Goal: Information Seeking & Learning: Check status

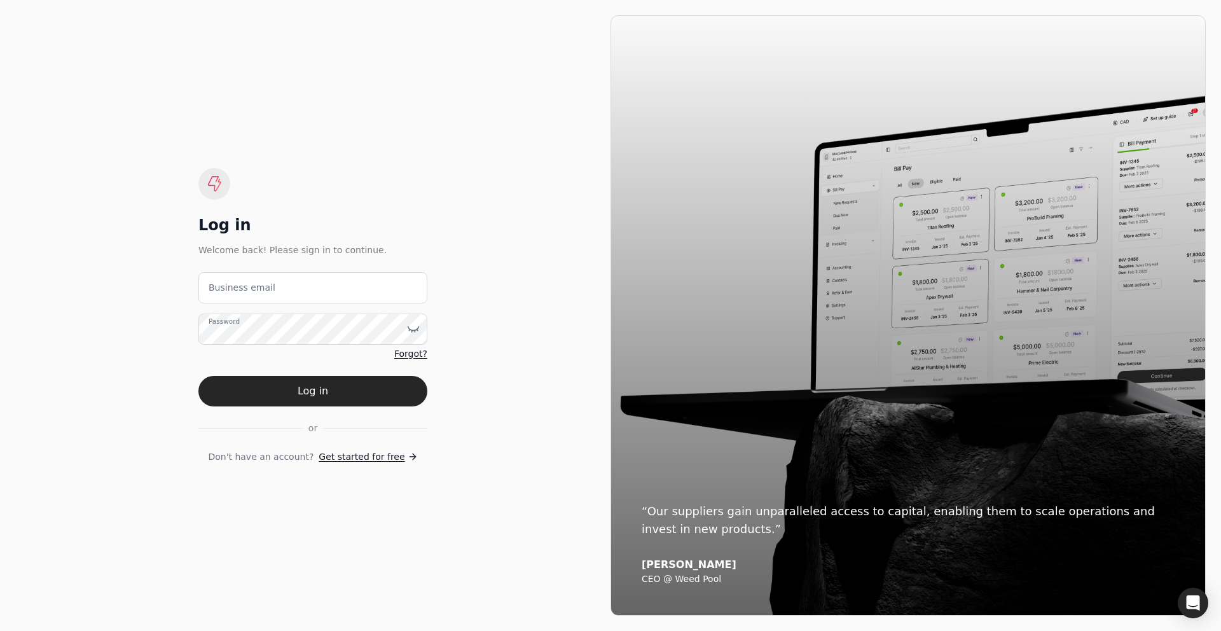
click at [264, 282] on label "Business email" at bounding box center [242, 287] width 67 height 13
click at [264, 282] on email "Business email" at bounding box center [312, 287] width 229 height 31
type email "[EMAIL_ADDRESS][DOMAIN_NAME]"
click at [294, 385] on button "Log in" at bounding box center [312, 391] width 229 height 31
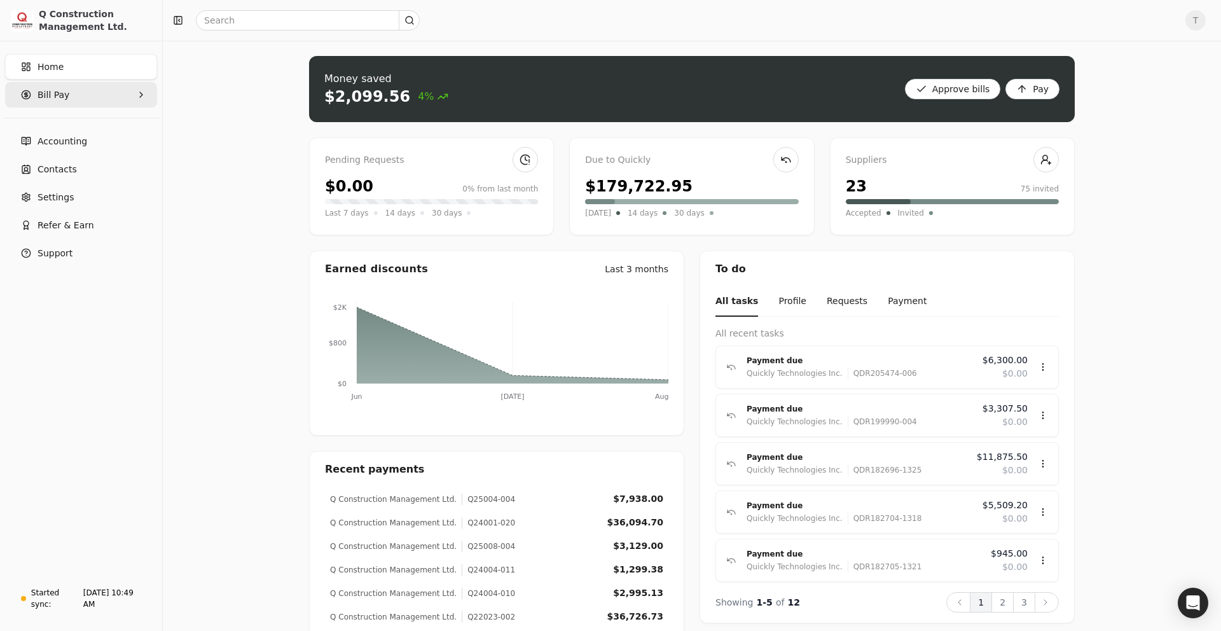
click at [64, 100] on span "Bill Pay" at bounding box center [54, 94] width 32 height 13
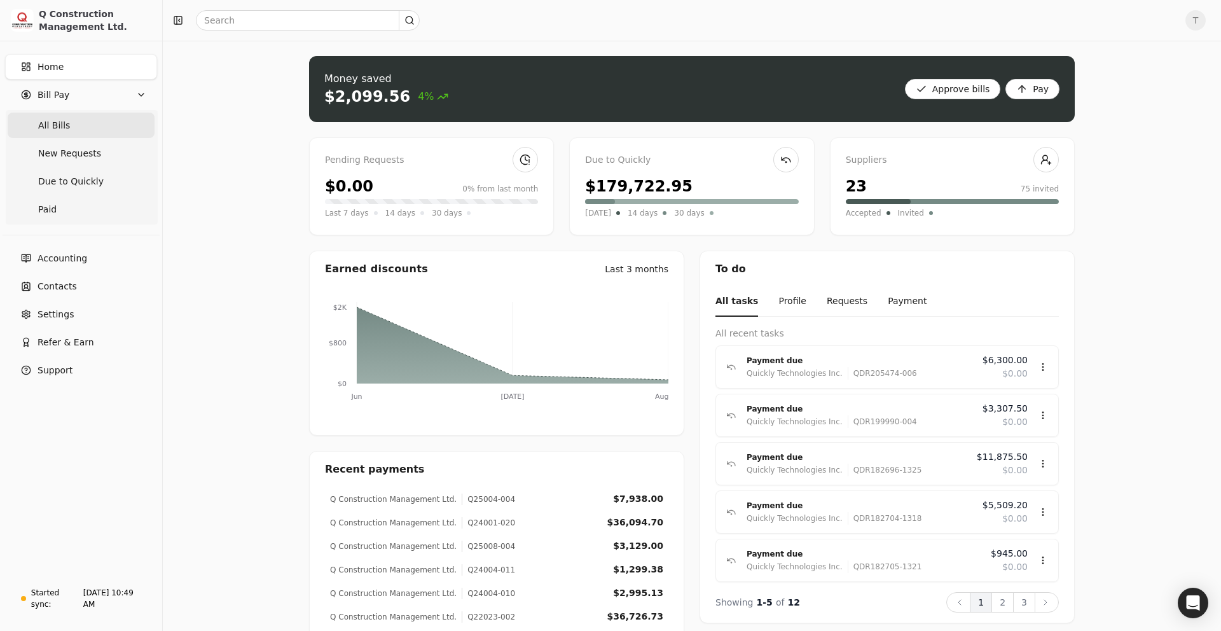
click at [66, 119] on span "All Bills" at bounding box center [54, 125] width 32 height 13
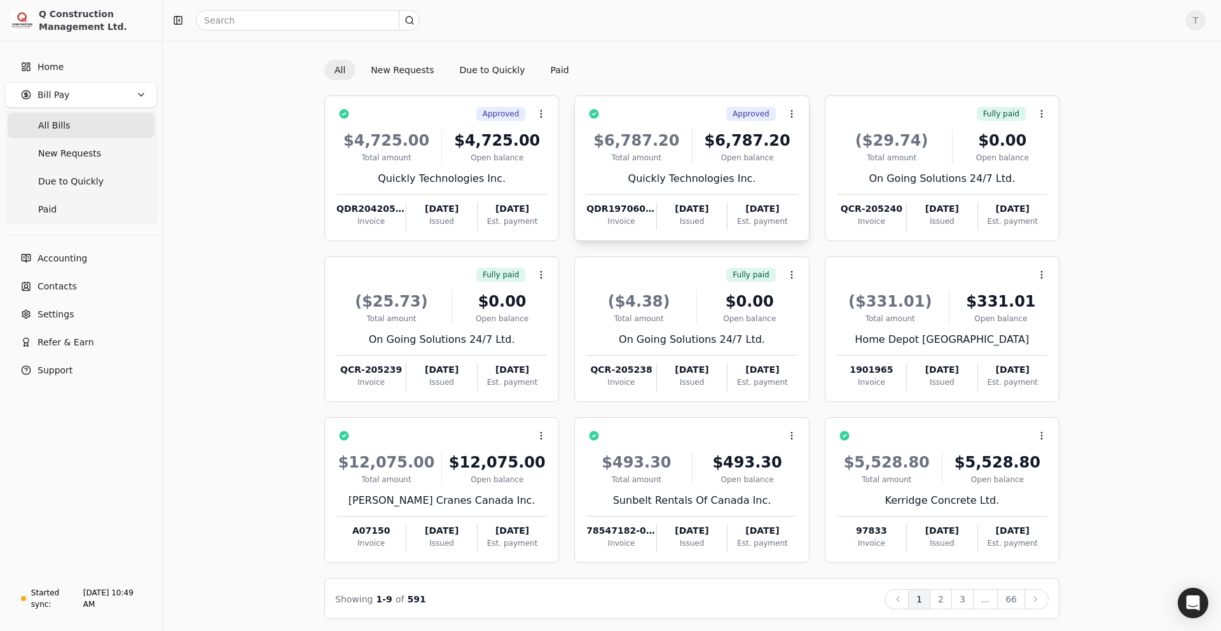
scroll to position [35, 0]
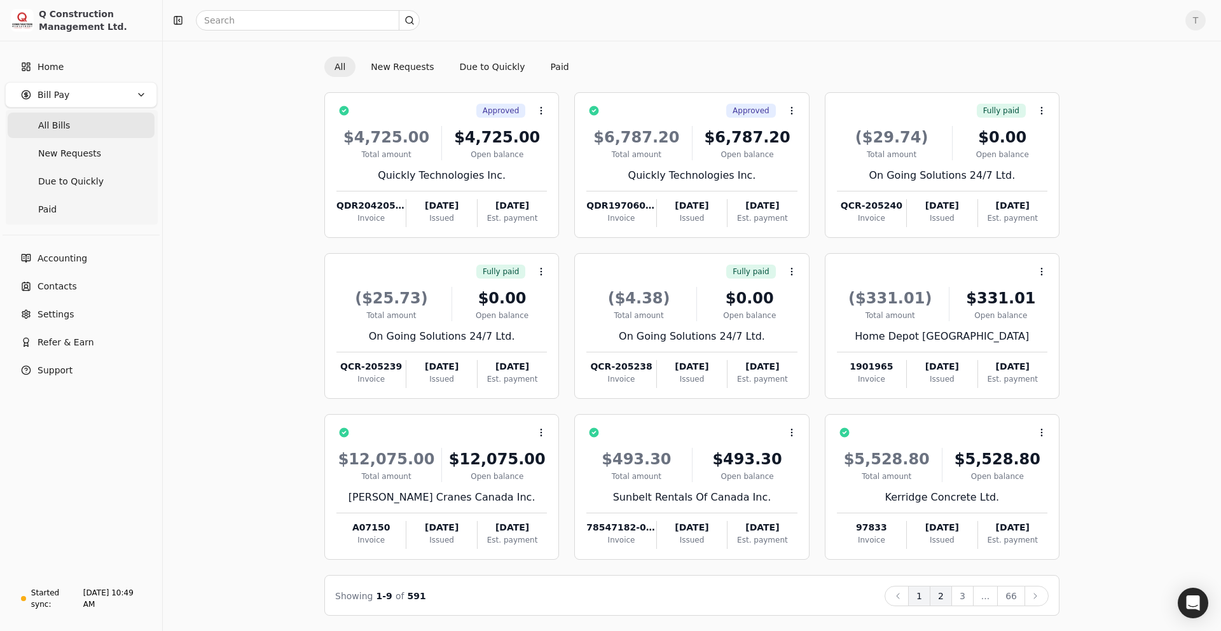
click at [942, 592] on button "2" at bounding box center [940, 595] width 22 height 20
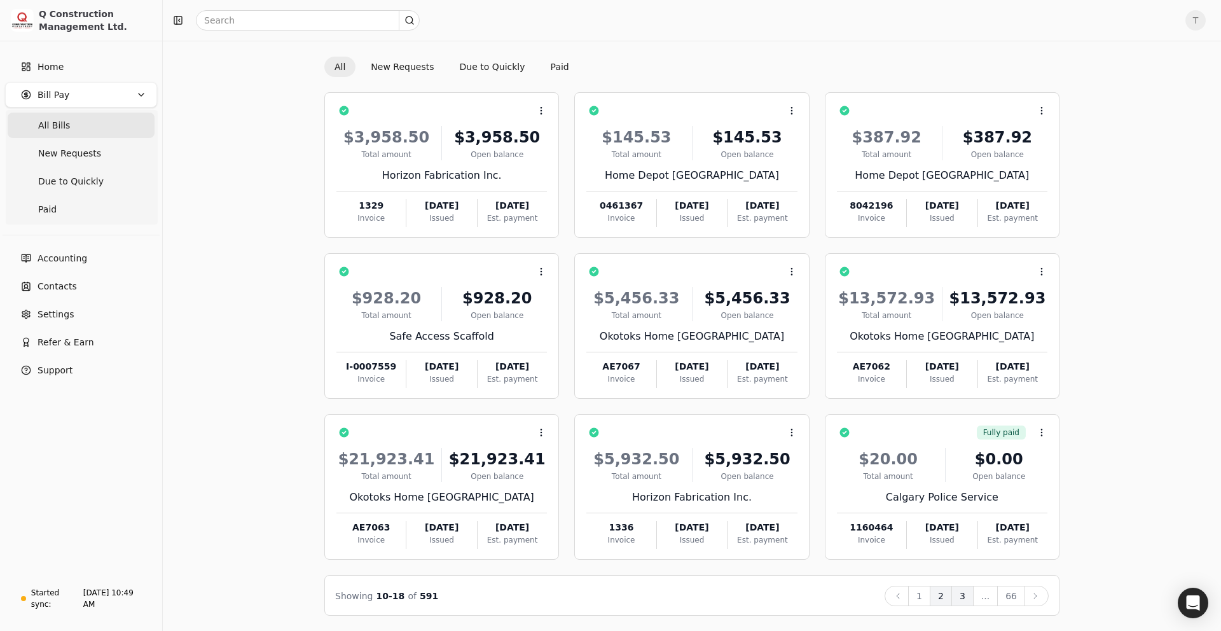
click at [964, 594] on button "3" at bounding box center [962, 595] width 22 height 20
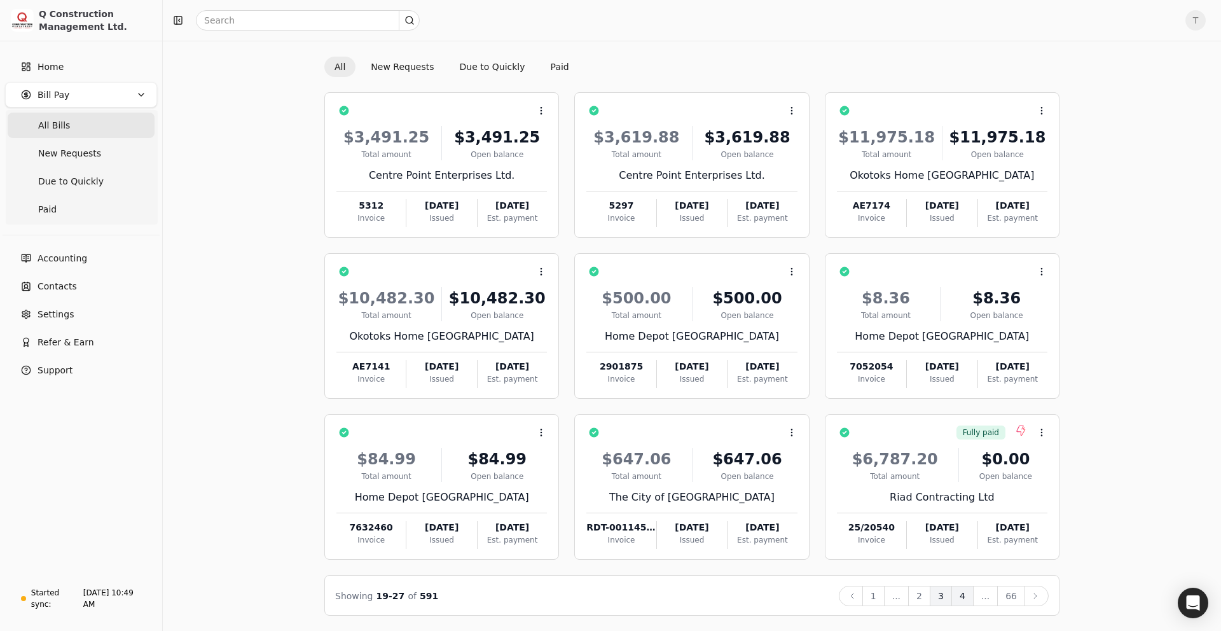
click at [961, 596] on button "4" at bounding box center [962, 595] width 22 height 20
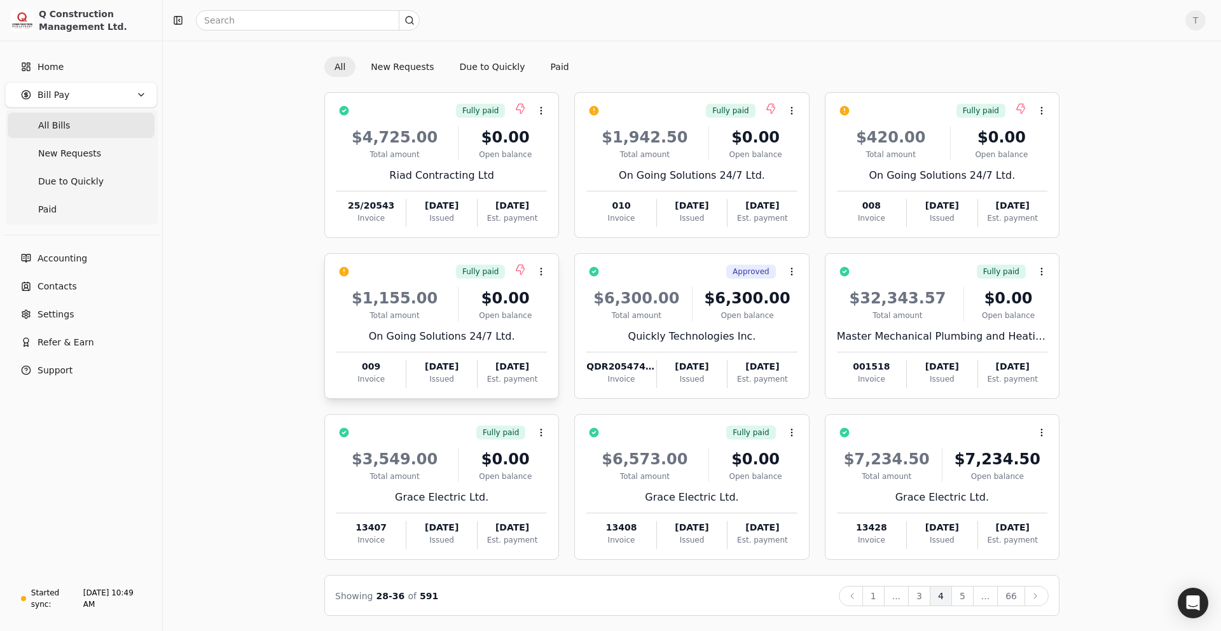
click at [447, 335] on div "On Going Solutions 24/7 Ltd." at bounding box center [441, 336] width 210 height 15
click at [559, 306] on span "Open" at bounding box center [561, 302] width 24 height 13
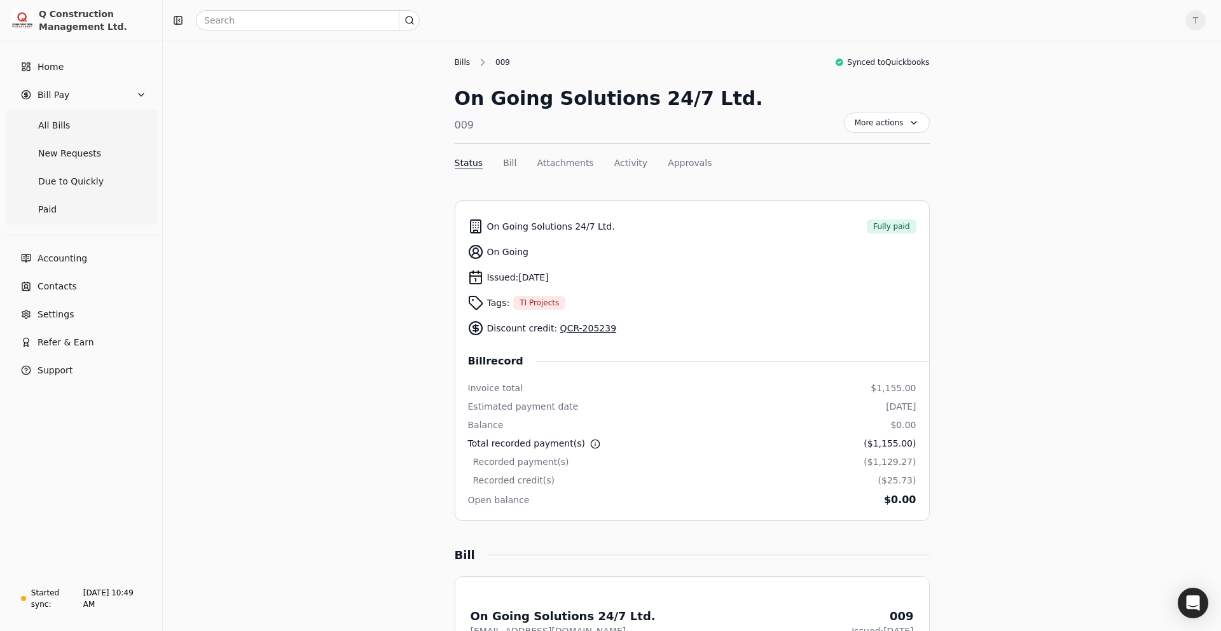
click at [462, 64] on div "Bills" at bounding box center [466, 62] width 22 height 11
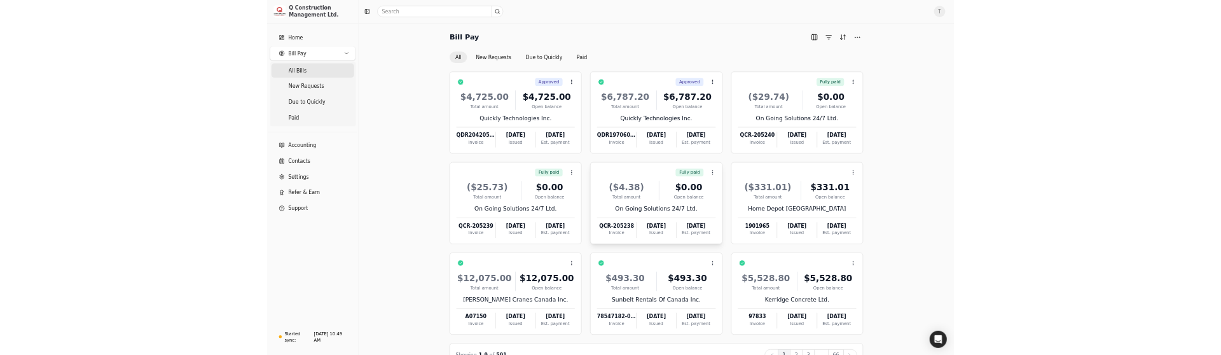
scroll to position [35, 0]
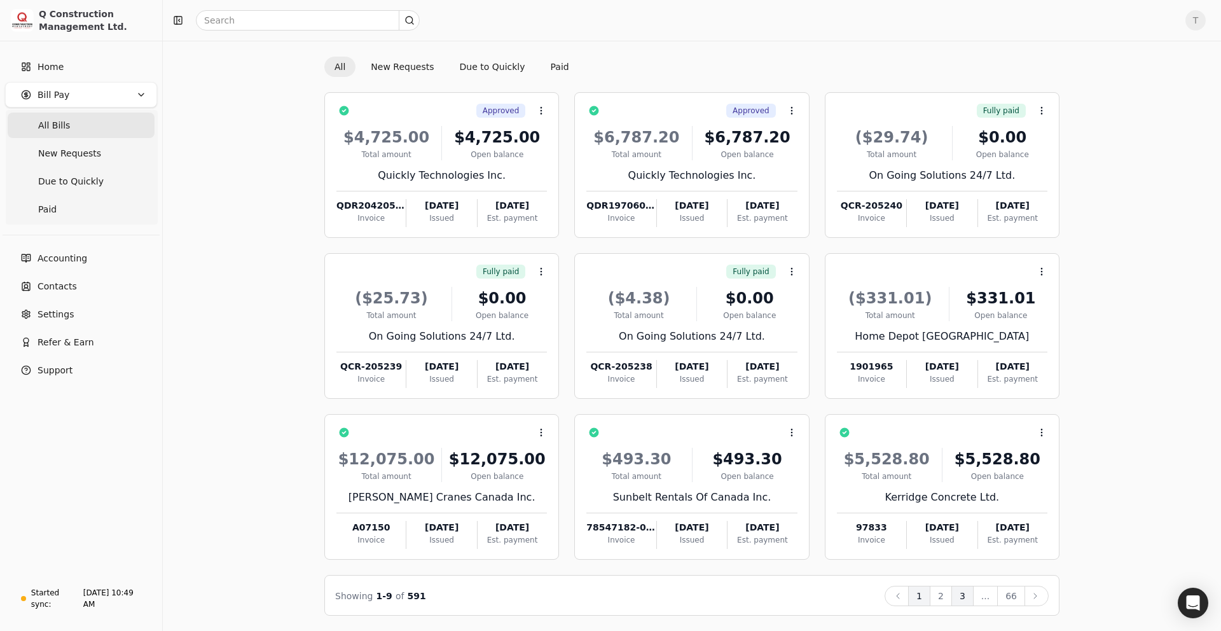
click at [965, 593] on button "3" at bounding box center [962, 595] width 22 height 20
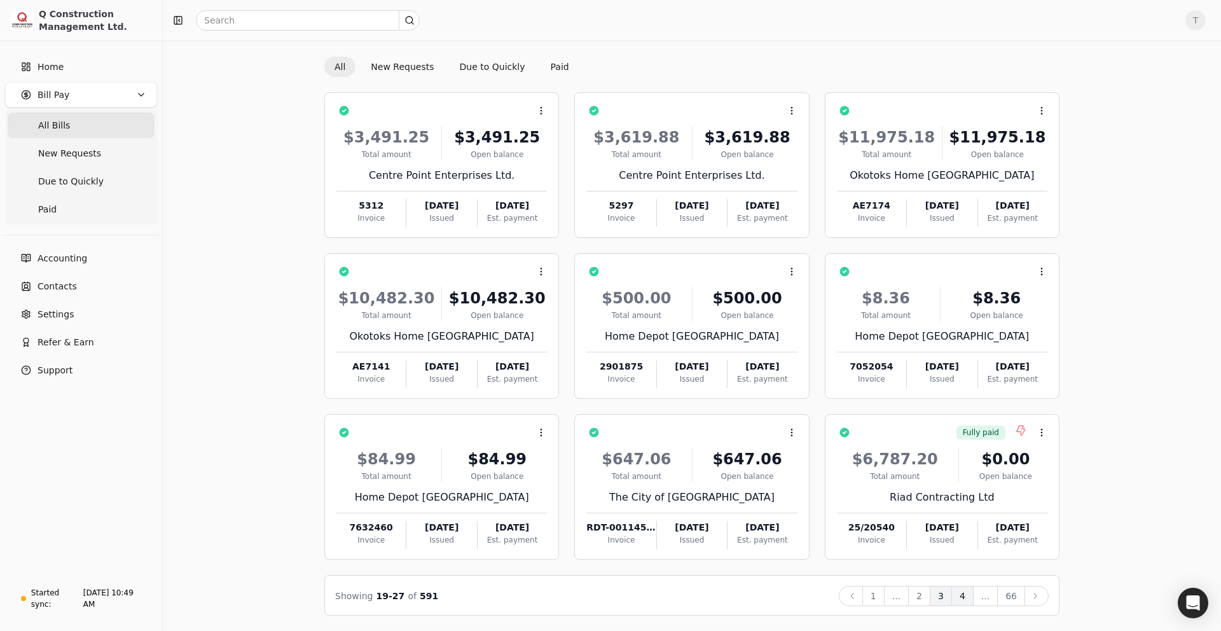
click at [962, 596] on button "4" at bounding box center [962, 595] width 22 height 20
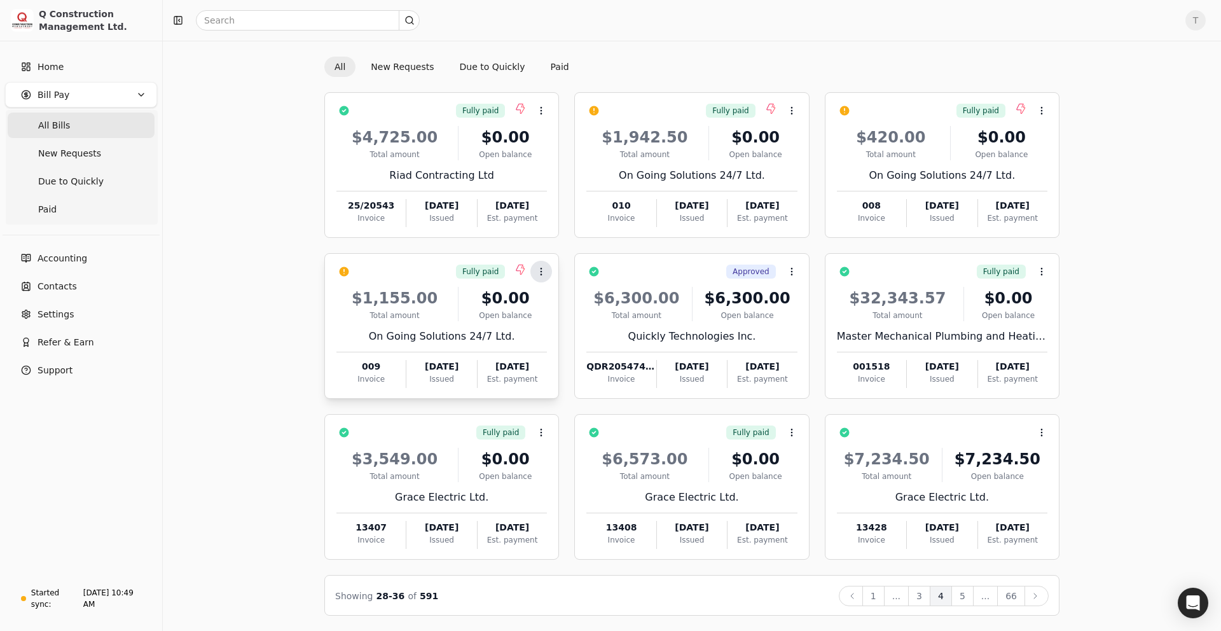
click at [545, 276] on icon at bounding box center [541, 271] width 10 height 10
click at [543, 111] on icon at bounding box center [541, 111] width 10 height 10
click at [243, 245] on div "Bill Pay All New Requests Due to Quickly Paid Fully paid Context Menu Button $4…" at bounding box center [691, 318] width 1027 height 594
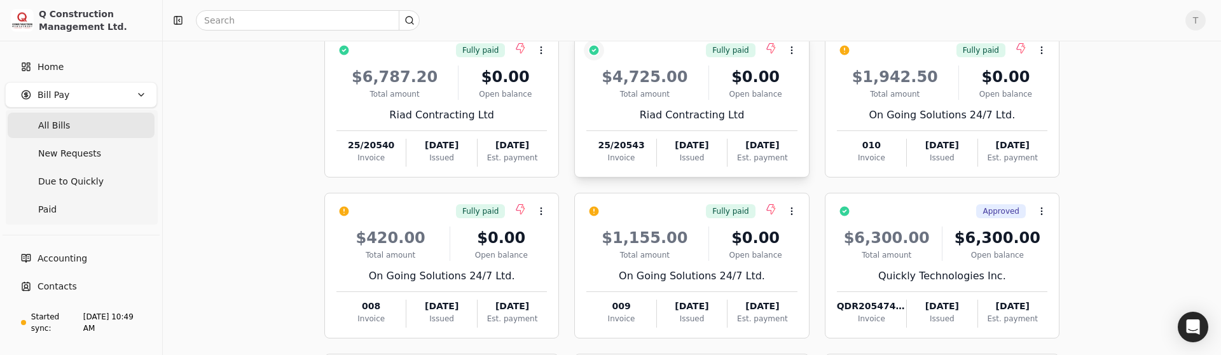
scroll to position [85, 0]
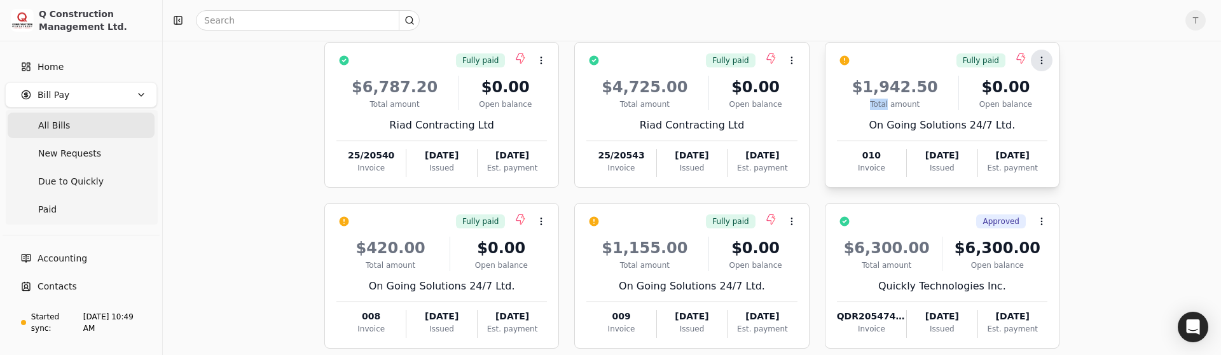
click at [1046, 60] on button "Context Menu Button" at bounding box center [1041, 61] width 22 height 22
click at [1062, 86] on span "Open" at bounding box center [1062, 91] width 24 height 13
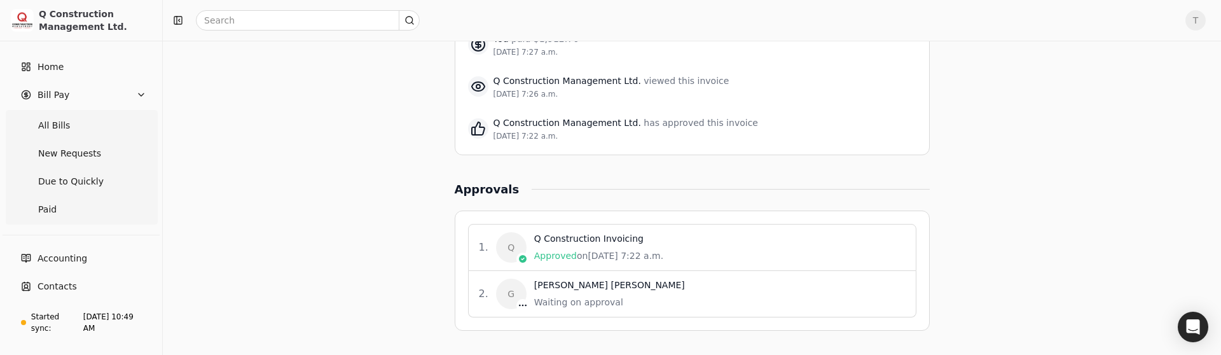
scroll to position [1380, 0]
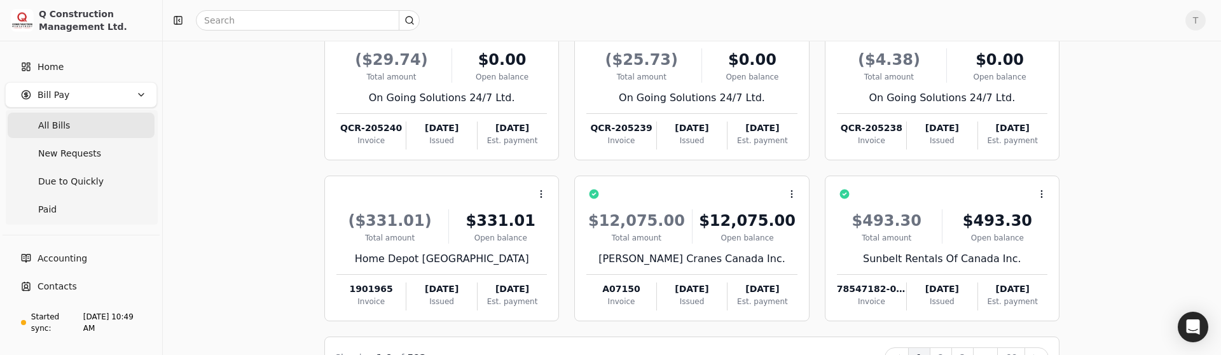
scroll to position [311, 0]
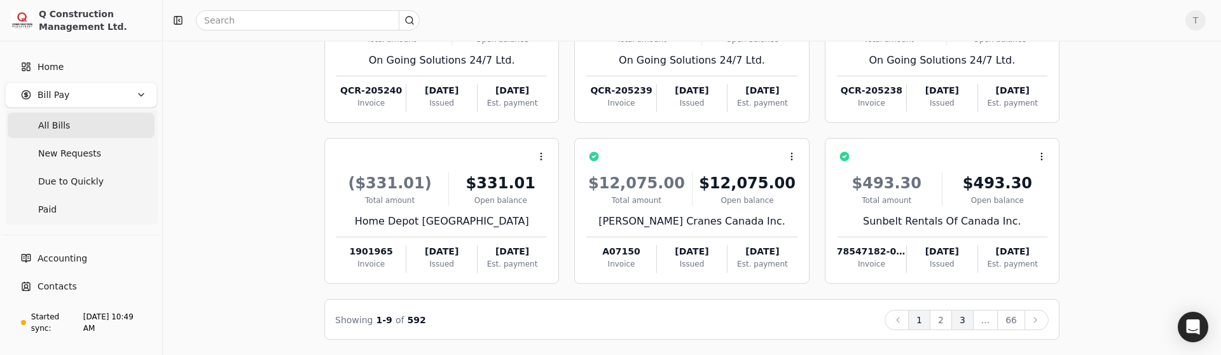
click at [961, 320] on button "3" at bounding box center [962, 320] width 22 height 20
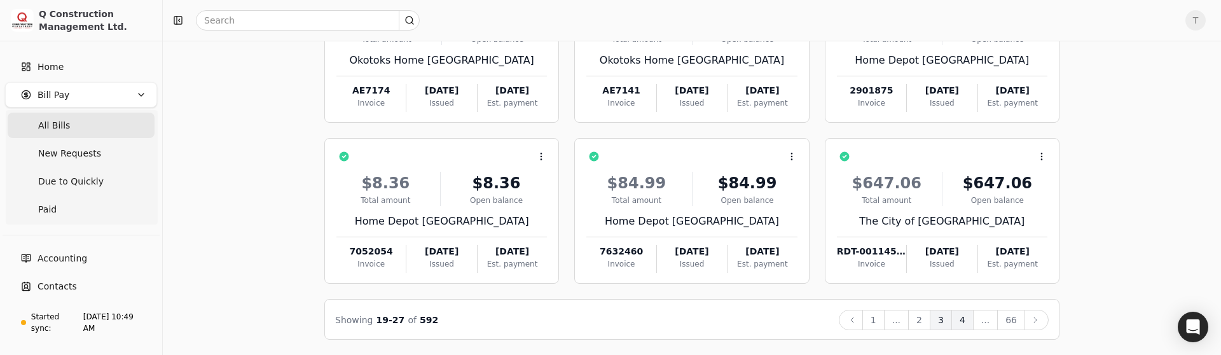
click at [963, 321] on button "4" at bounding box center [962, 320] width 22 height 20
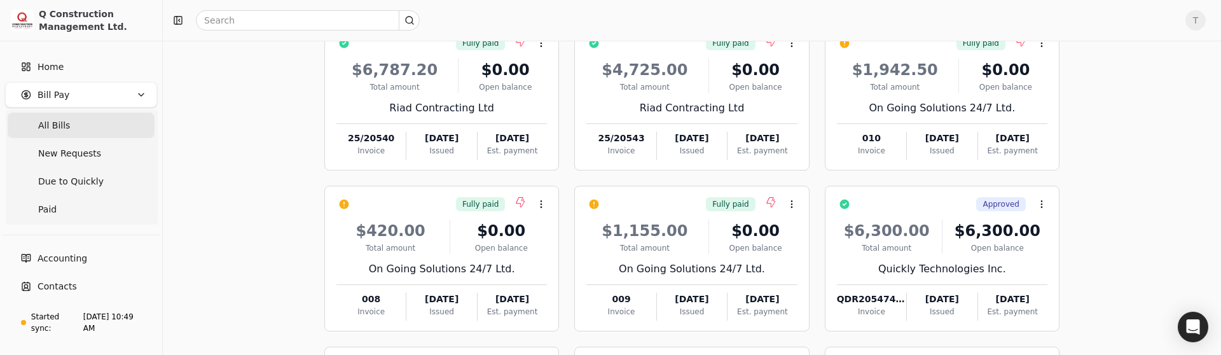
scroll to position [100, 0]
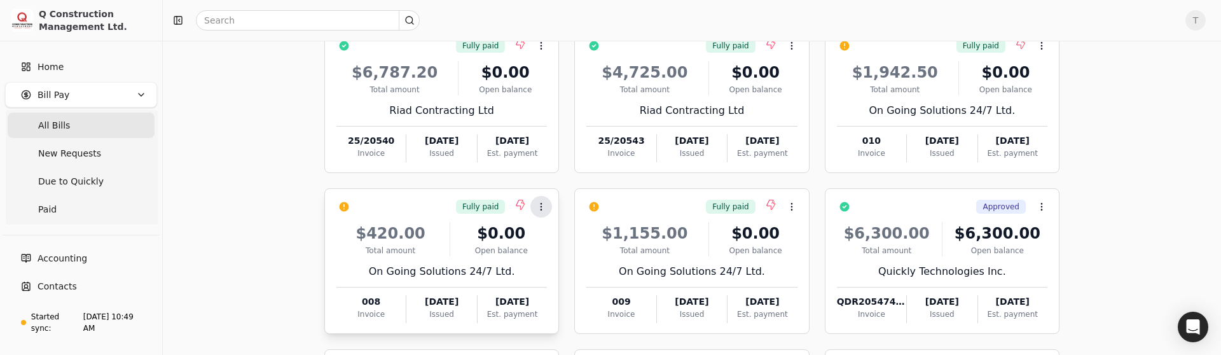
click at [535, 211] on button "Context Menu Button" at bounding box center [541, 207] width 22 height 22
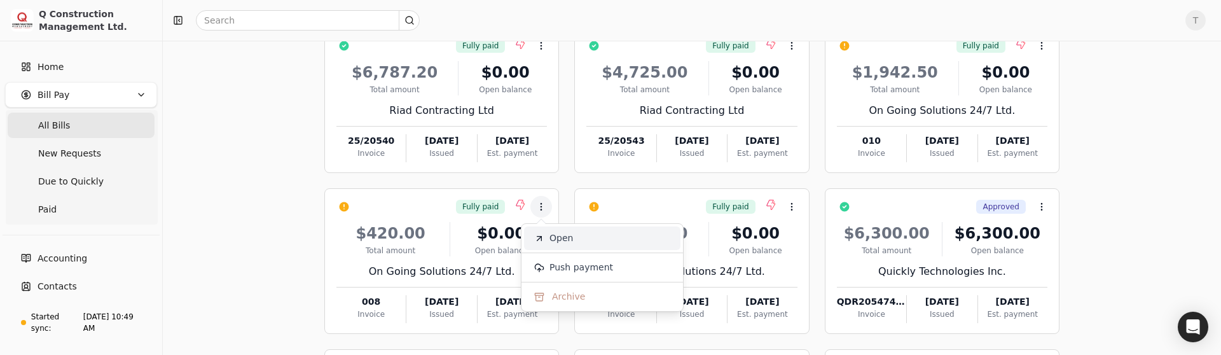
click at [552, 238] on span "Open" at bounding box center [561, 237] width 24 height 13
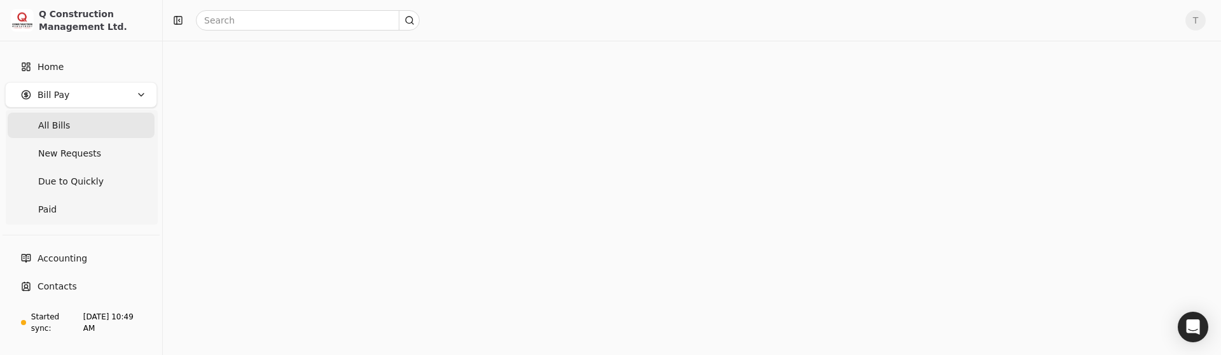
scroll to position [311, 0]
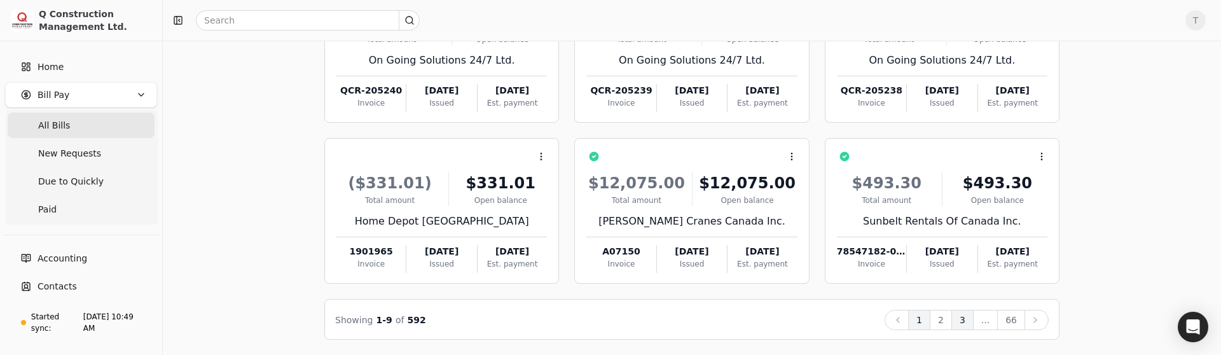
click at [962, 317] on button "3" at bounding box center [962, 320] width 22 height 20
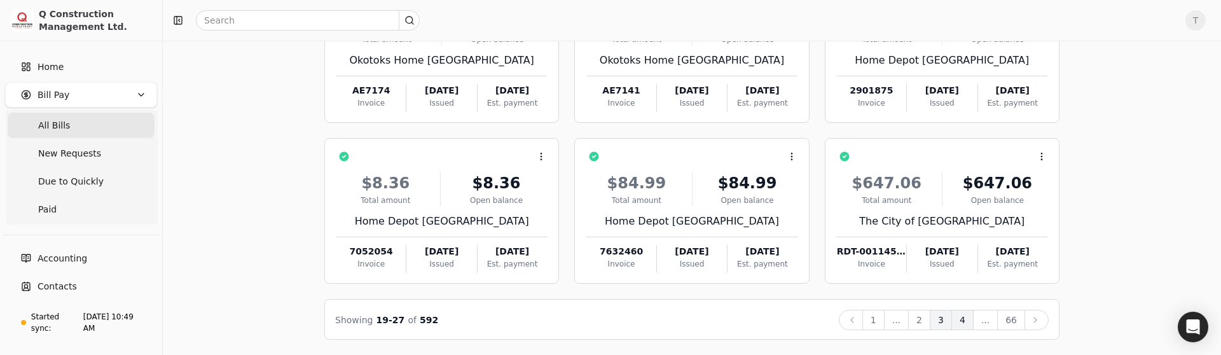
click at [961, 316] on button "4" at bounding box center [962, 320] width 22 height 20
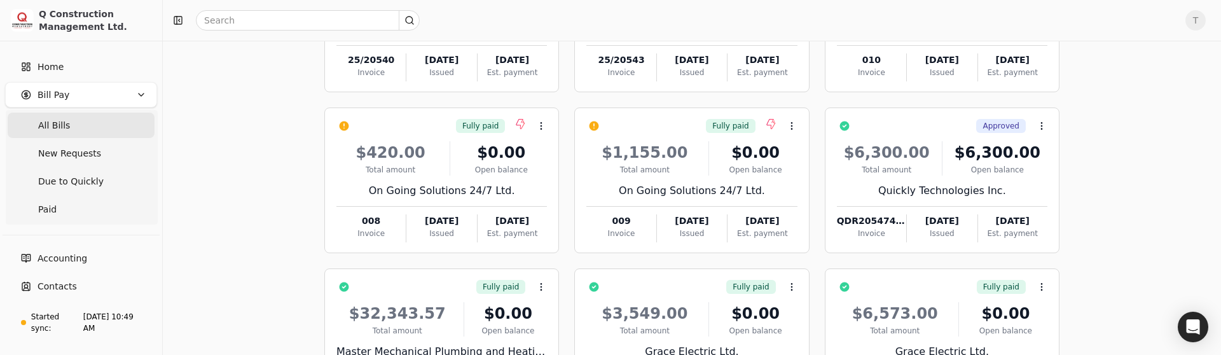
scroll to position [179, 0]
click at [791, 125] on icon at bounding box center [791, 127] width 10 height 10
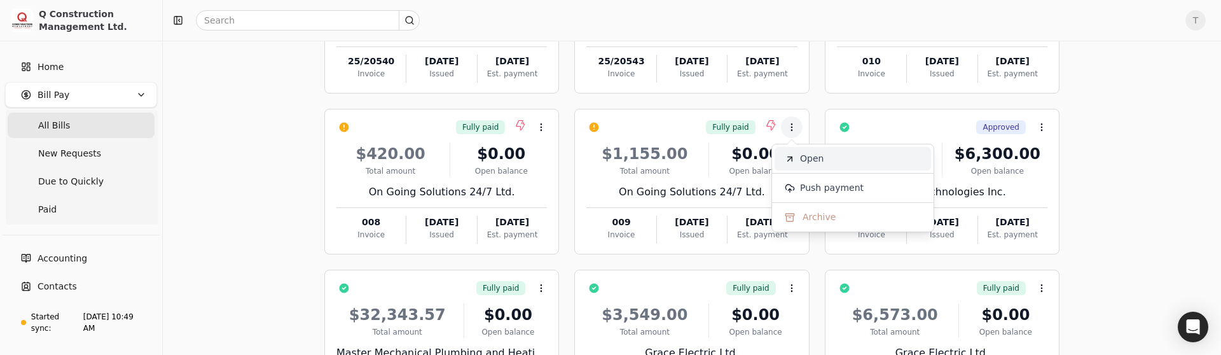
click at [809, 153] on span "Open" at bounding box center [812, 158] width 24 height 13
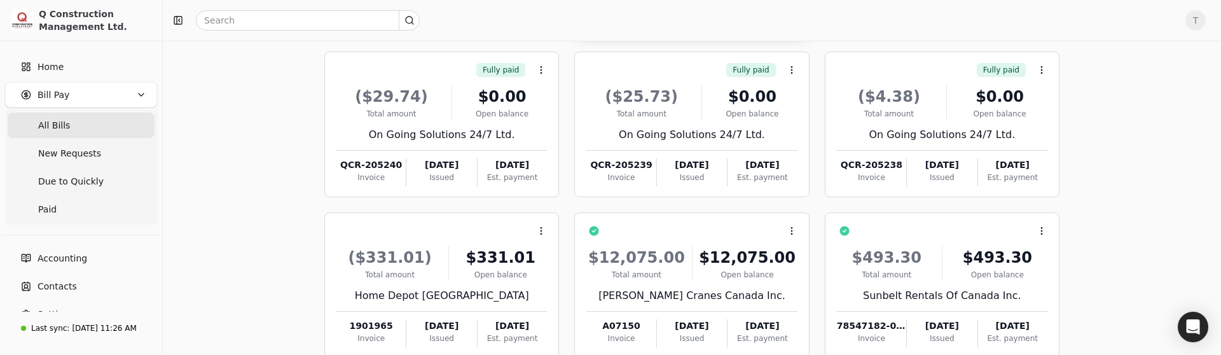
scroll to position [311, 0]
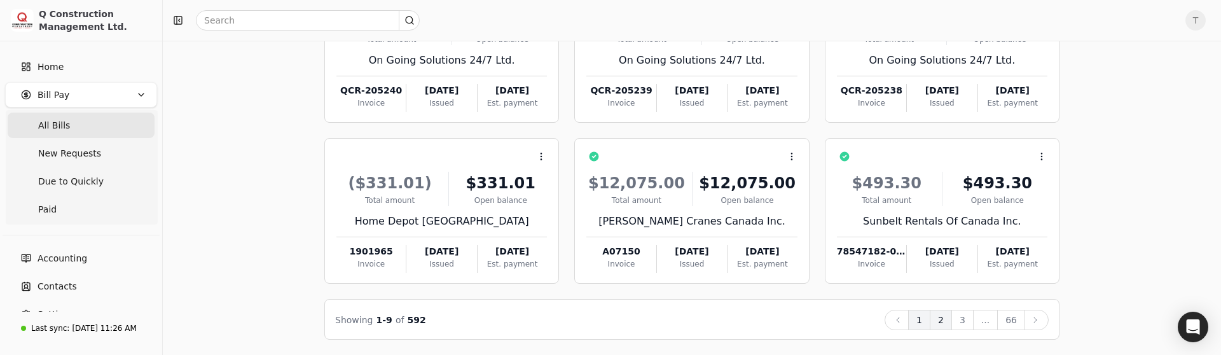
click at [934, 323] on button "2" at bounding box center [940, 320] width 22 height 20
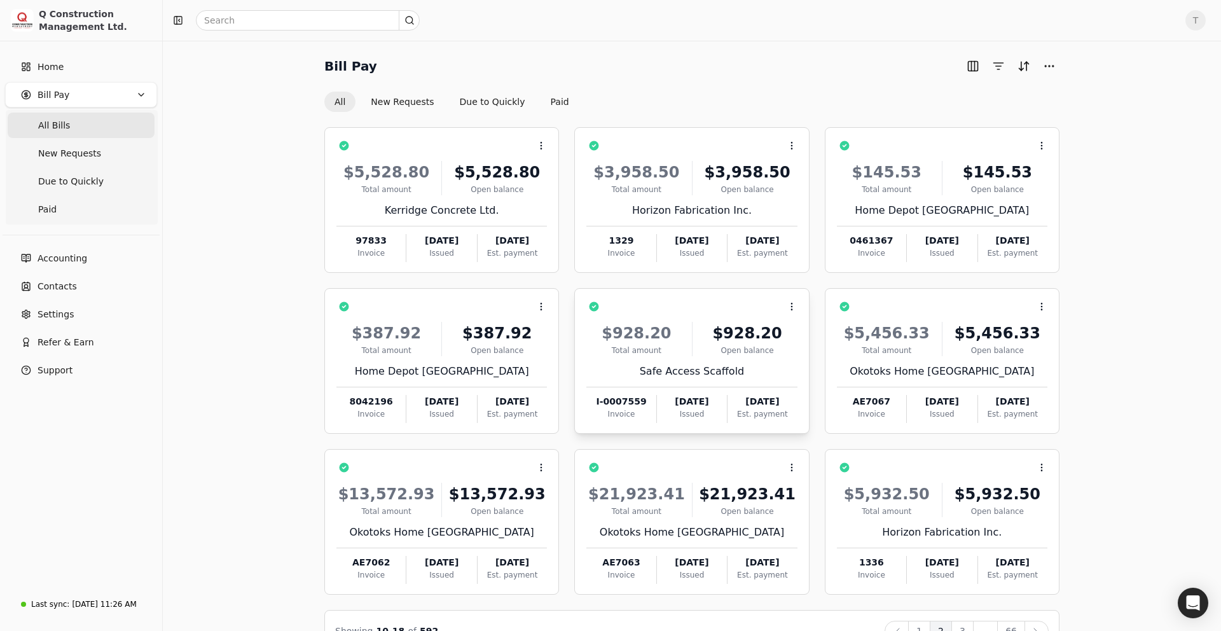
scroll to position [35, 0]
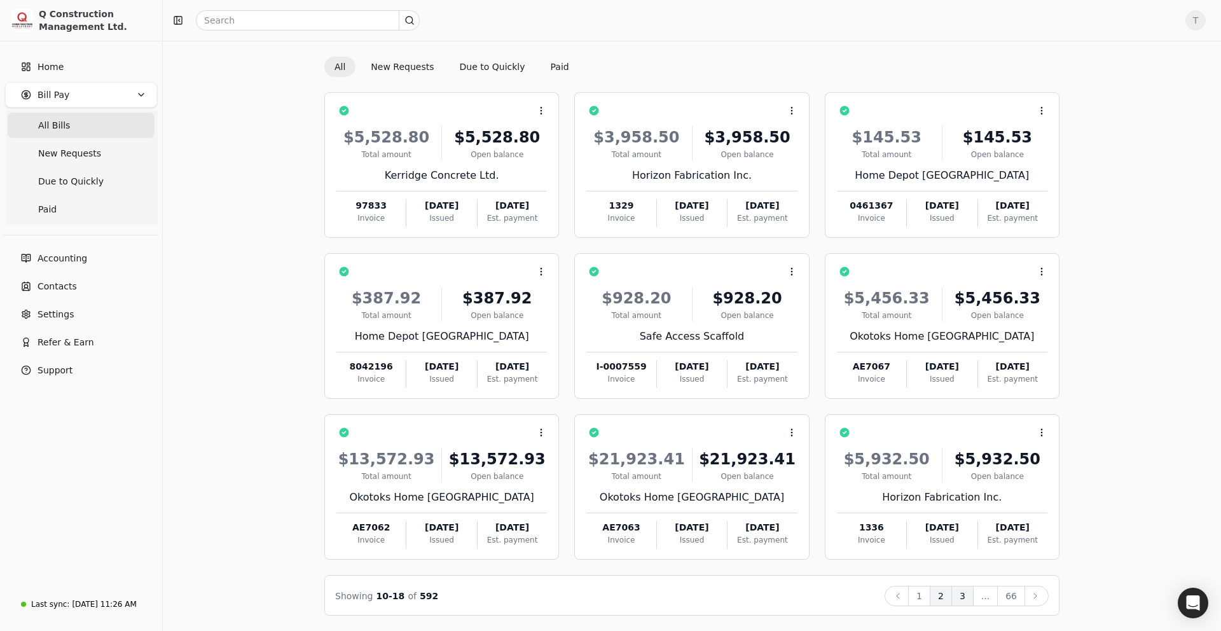
click at [954, 598] on button "3" at bounding box center [962, 595] width 22 height 20
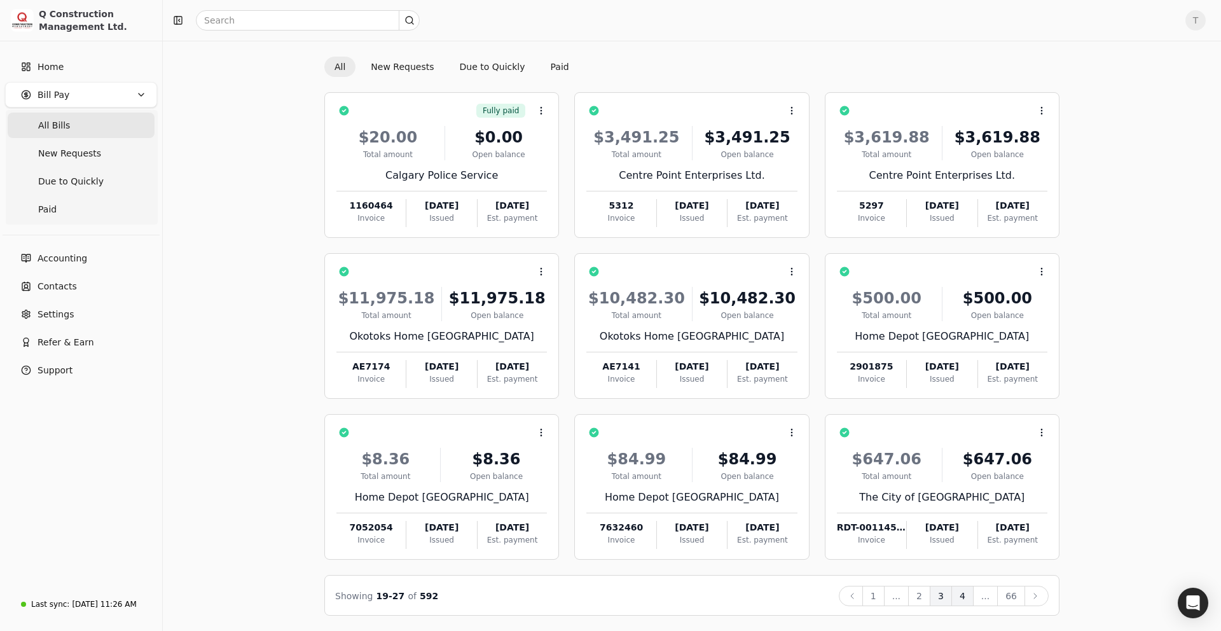
click at [964, 597] on button "4" at bounding box center [962, 595] width 22 height 20
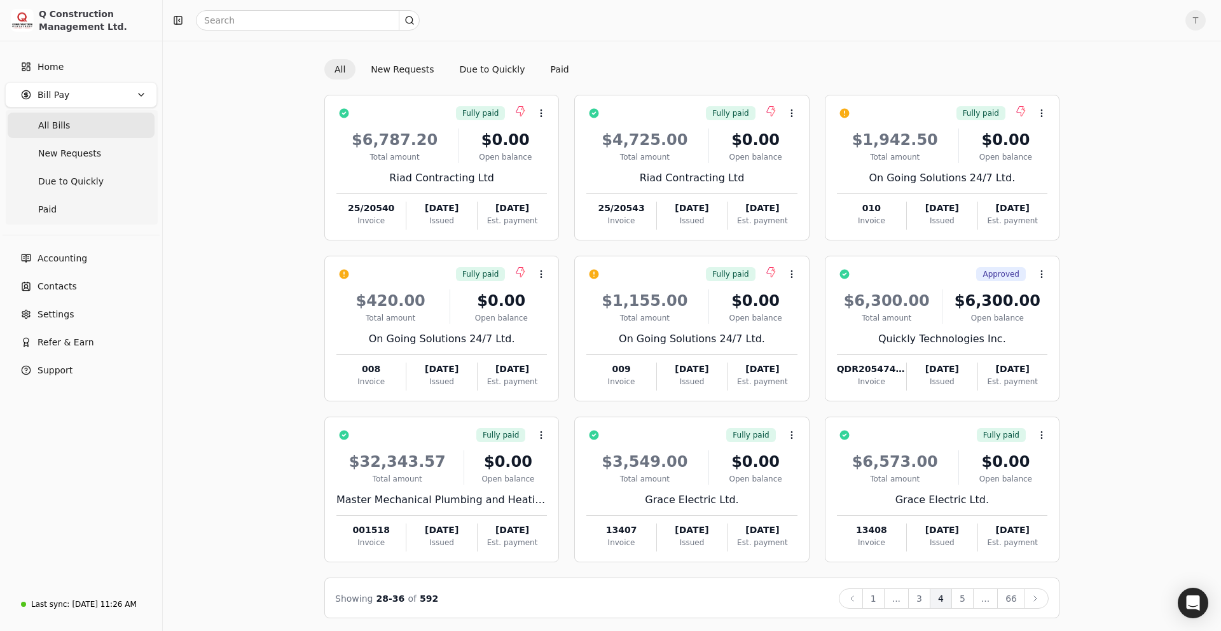
scroll to position [34, 0]
click at [920, 599] on button "3" at bounding box center [919, 597] width 22 height 20
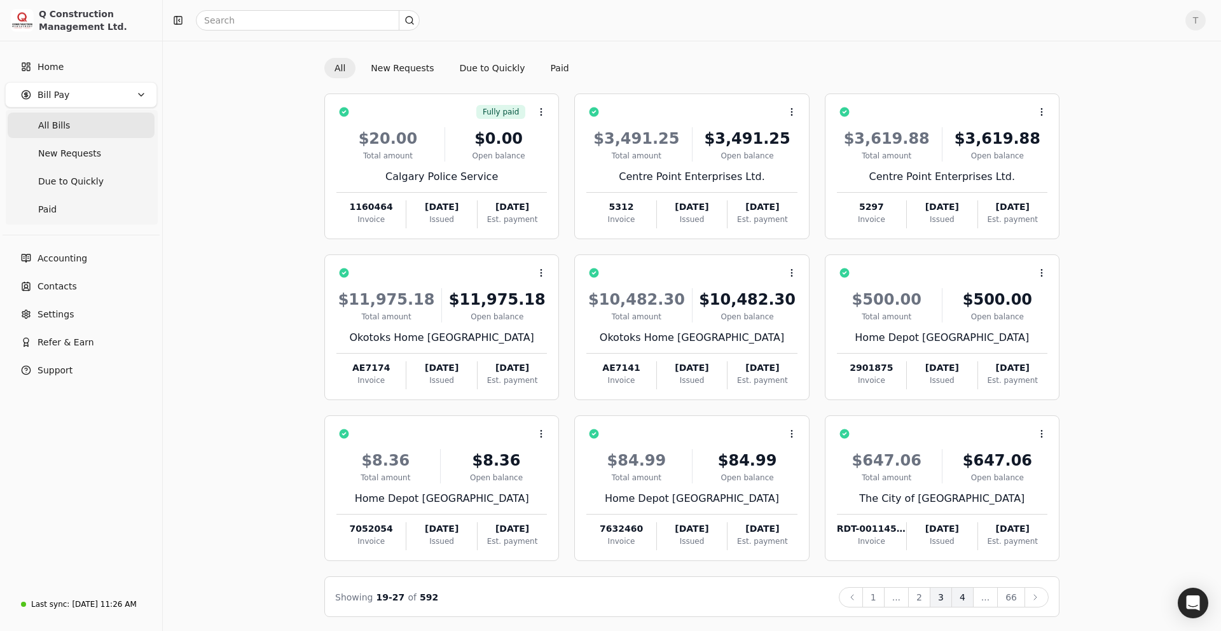
click at [961, 594] on button "4" at bounding box center [962, 597] width 22 height 20
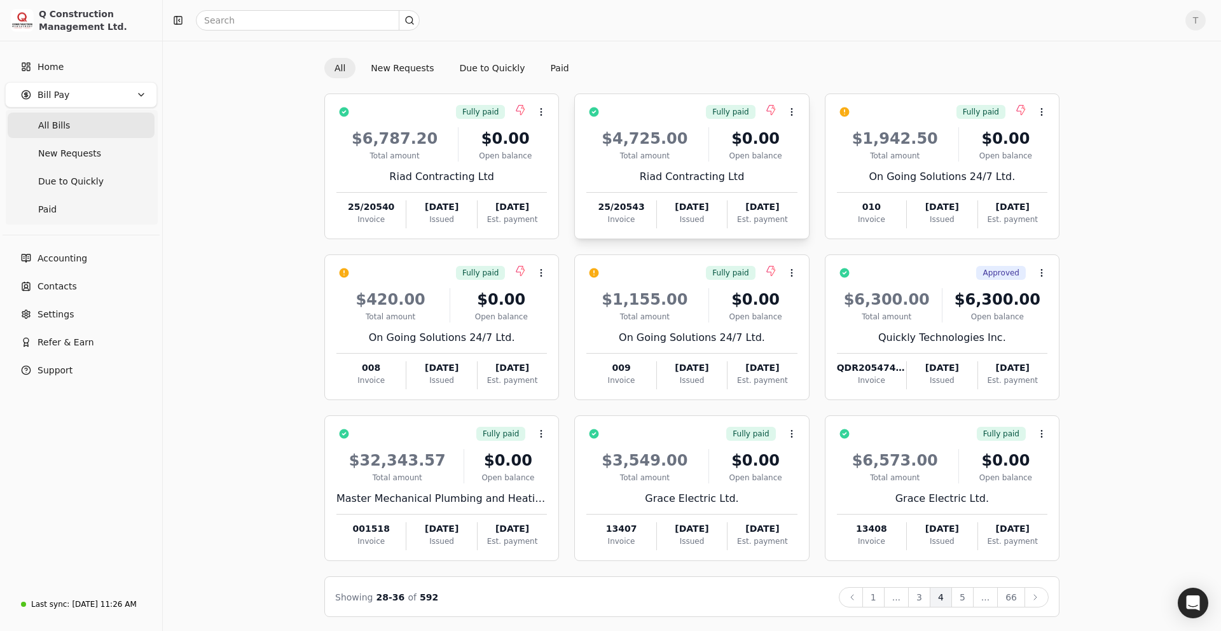
click at [687, 169] on div "Riad Contracting Ltd" at bounding box center [691, 176] width 210 height 15
click at [802, 142] on span "Open" at bounding box center [812, 143] width 24 height 13
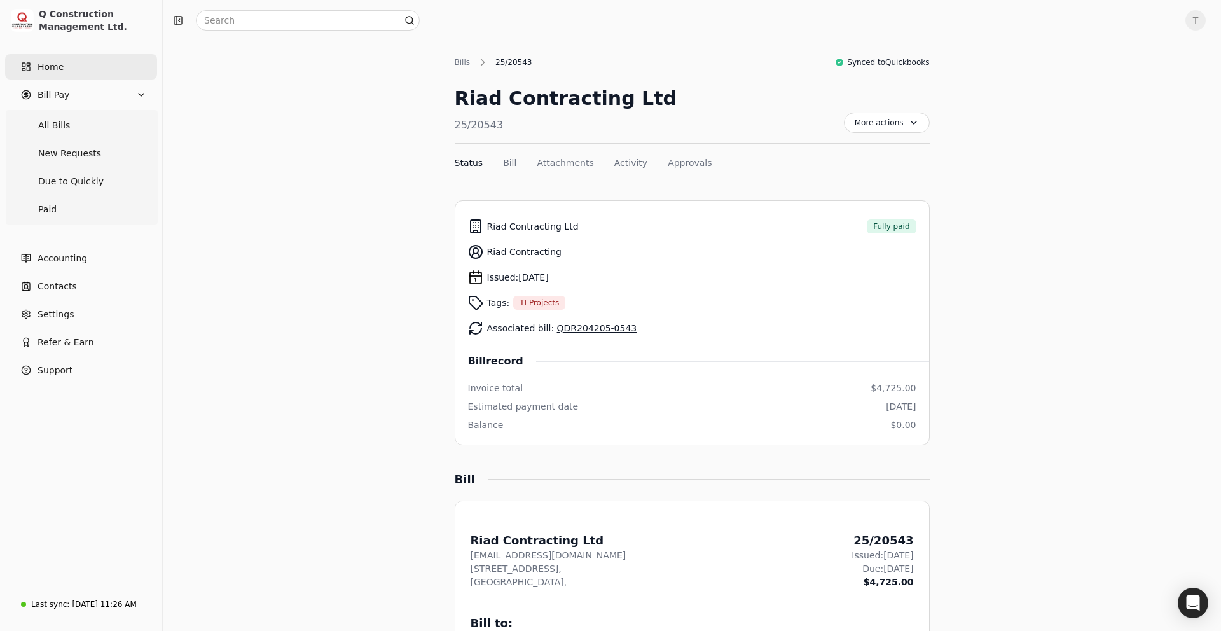
click at [46, 73] on span "Home" at bounding box center [51, 66] width 26 height 13
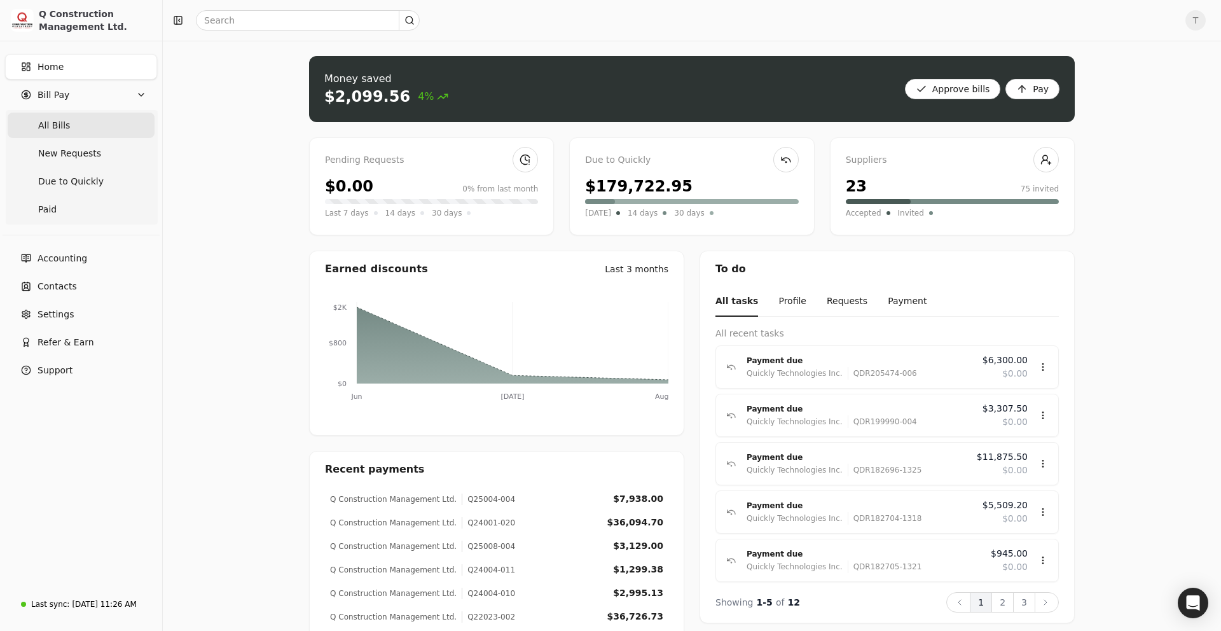
click at [72, 125] on Bills "All Bills" at bounding box center [81, 125] width 147 height 25
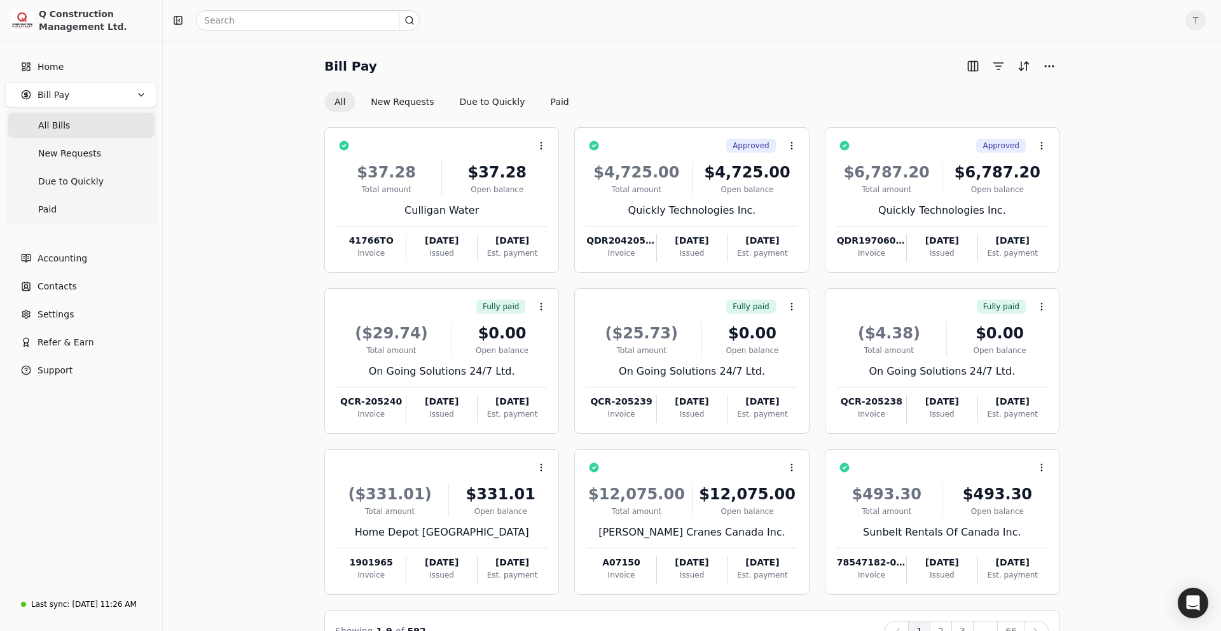
scroll to position [35, 0]
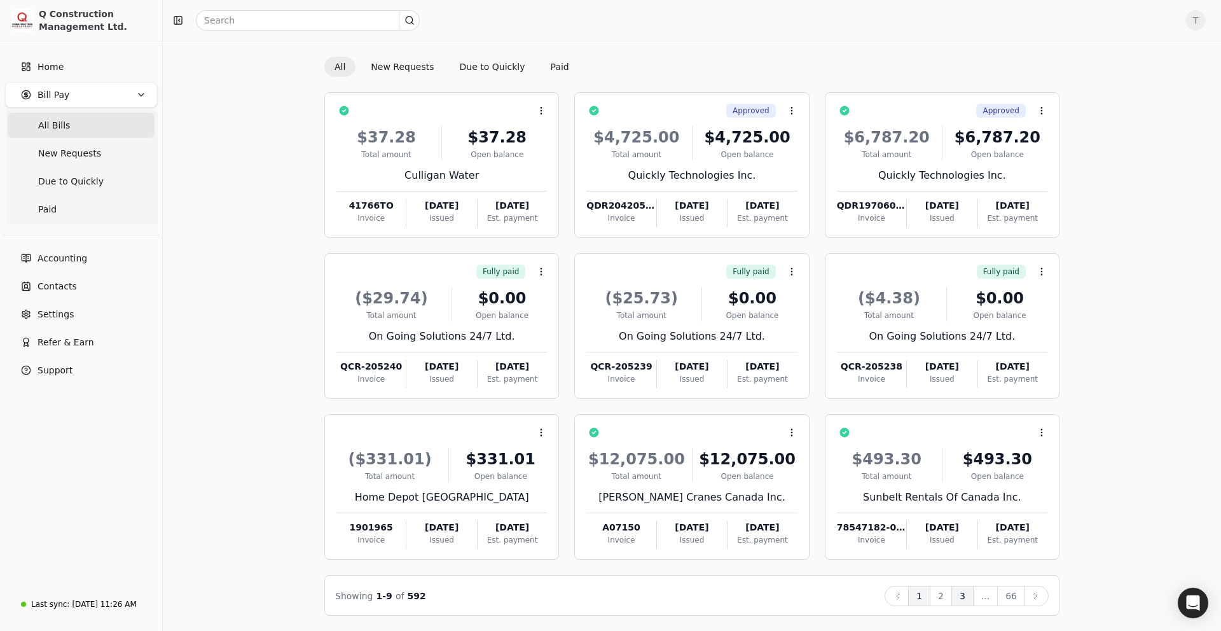
click at [966, 592] on button "3" at bounding box center [962, 595] width 22 height 20
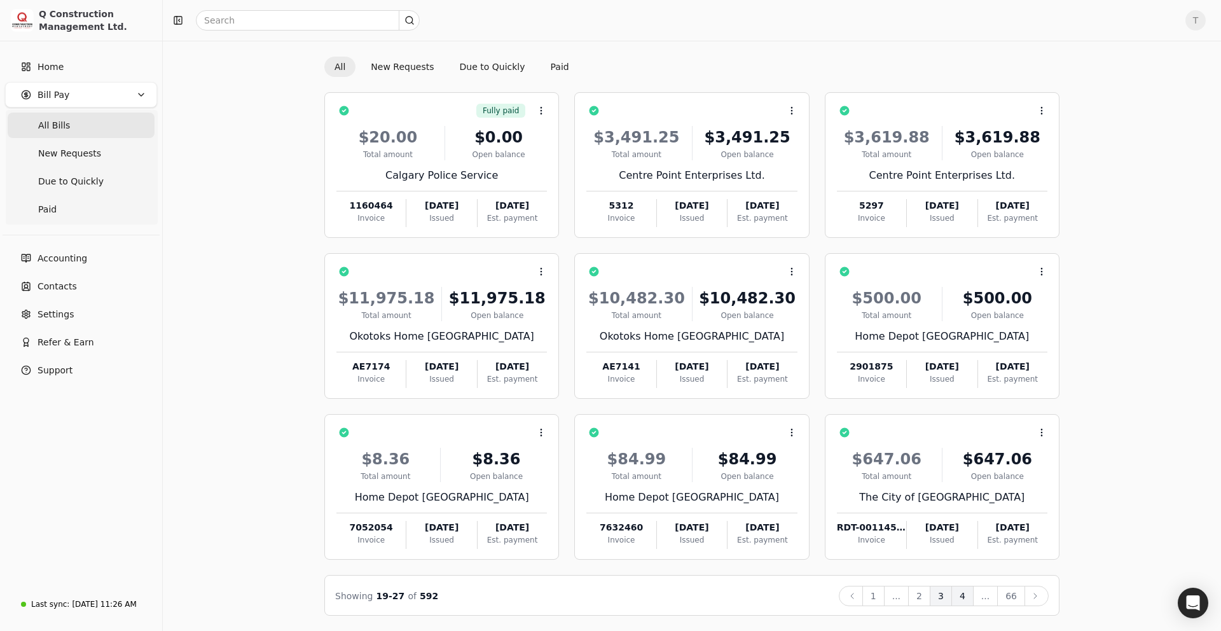
click at [965, 594] on button "4" at bounding box center [962, 595] width 22 height 20
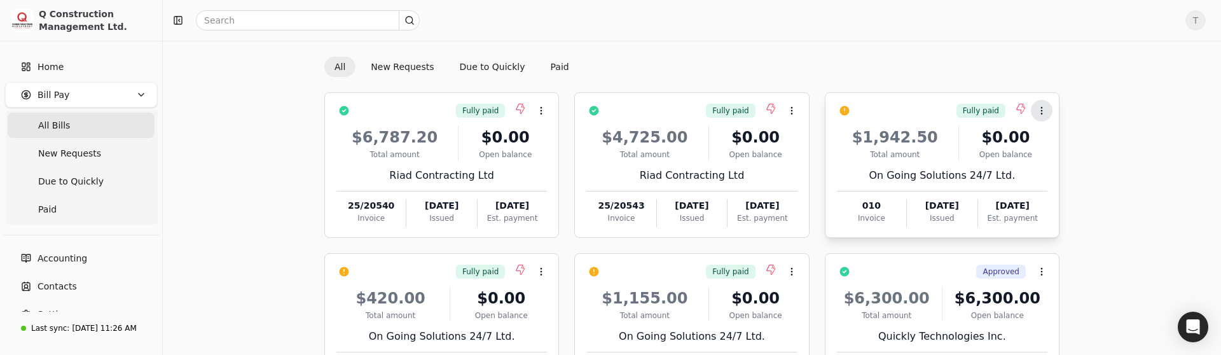
click at [1043, 106] on icon at bounding box center [1041, 111] width 10 height 10
click at [1044, 167] on icon at bounding box center [1039, 172] width 10 height 10
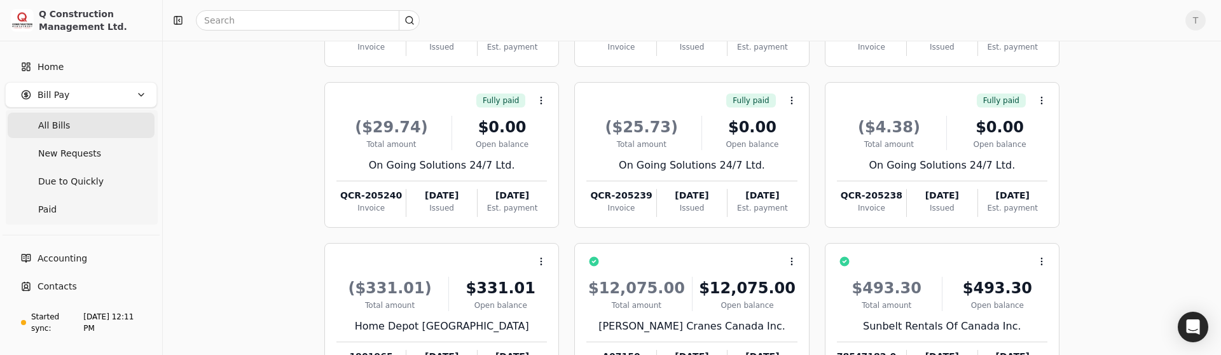
scroll to position [311, 0]
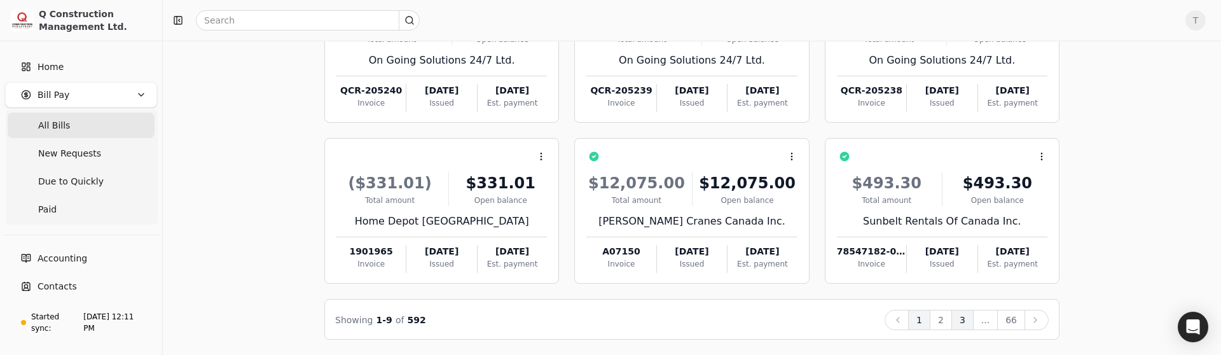
click at [959, 320] on button "3" at bounding box center [962, 320] width 22 height 20
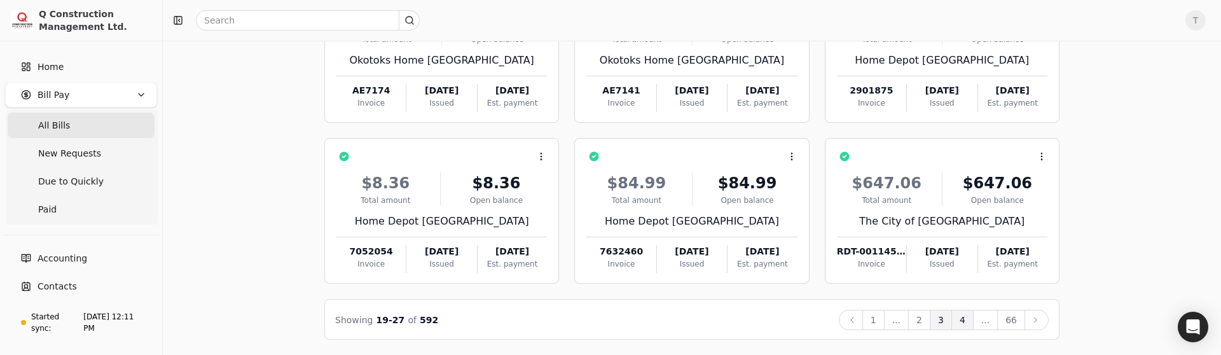
click at [961, 323] on button "4" at bounding box center [962, 320] width 22 height 20
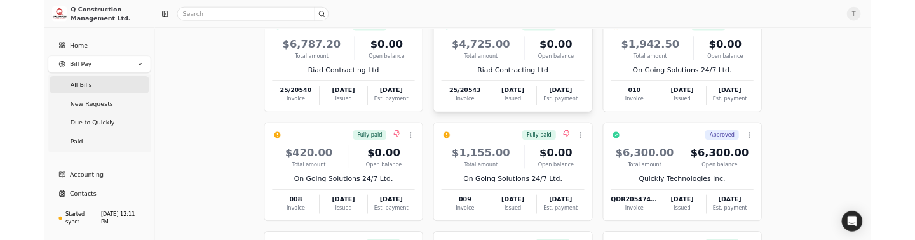
scroll to position [116, 0]
